Goal: Navigation & Orientation: Find specific page/section

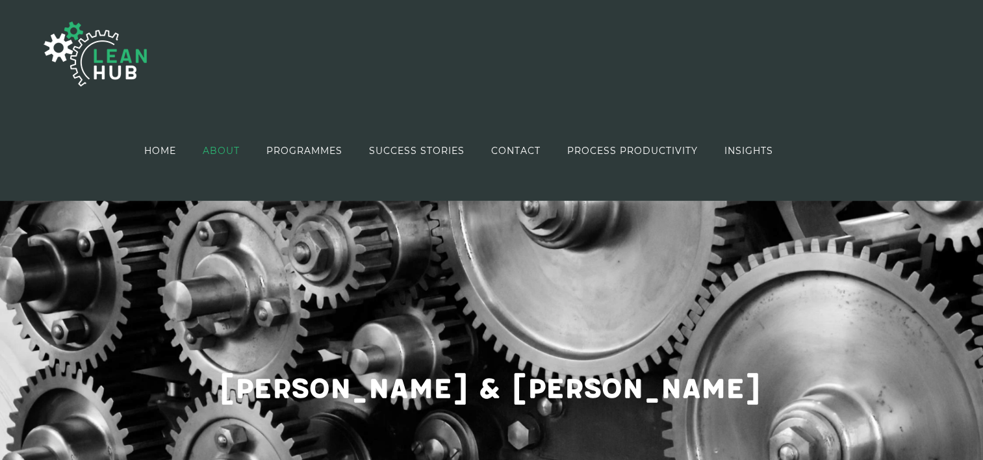
click at [219, 152] on span "ABOUT" at bounding box center [221, 150] width 37 height 9
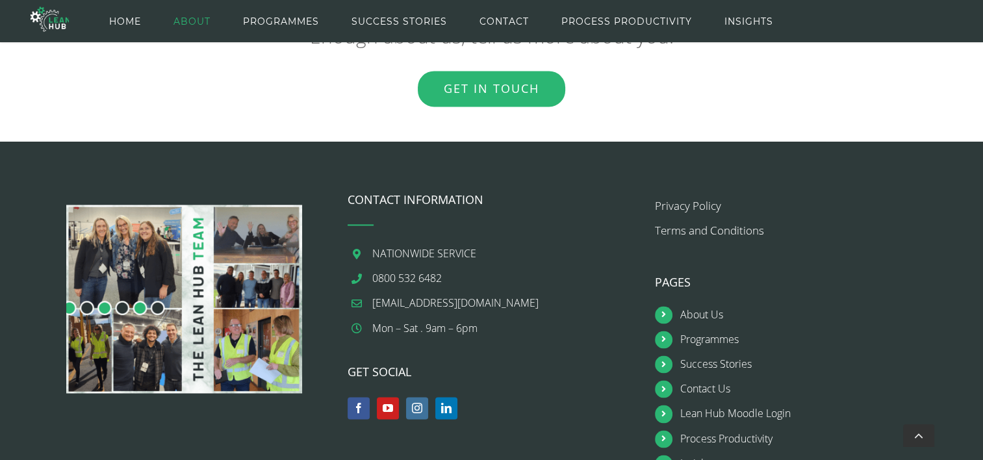
scroll to position [1990, 0]
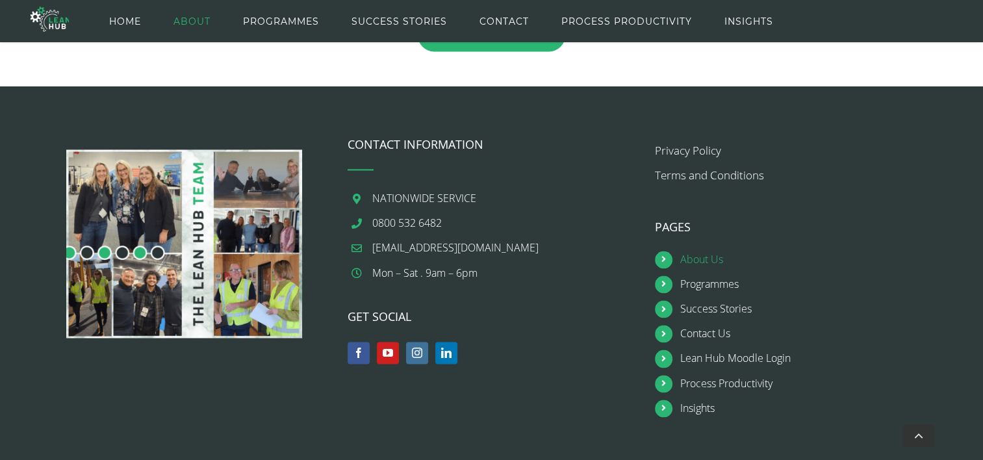
click at [703, 255] on link "About Us" at bounding box center [810, 260] width 263 height 18
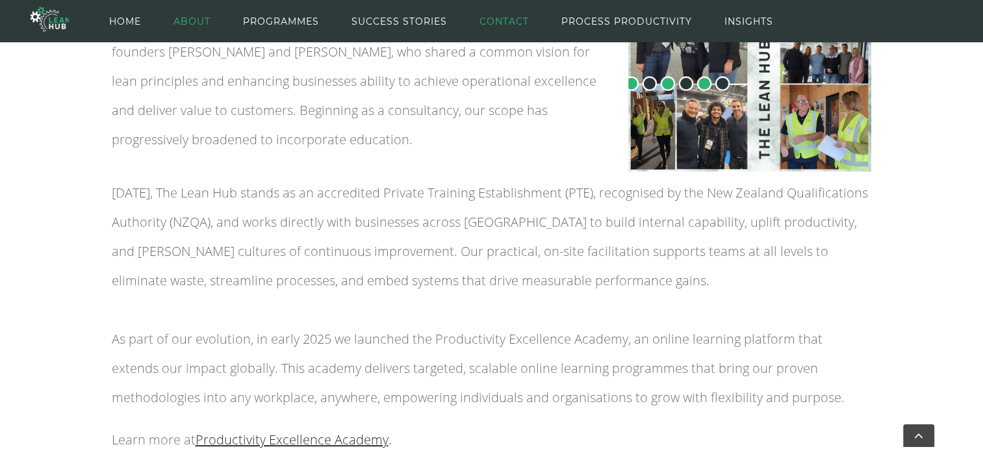
scroll to position [533, 0]
